Goal: Use online tool/utility

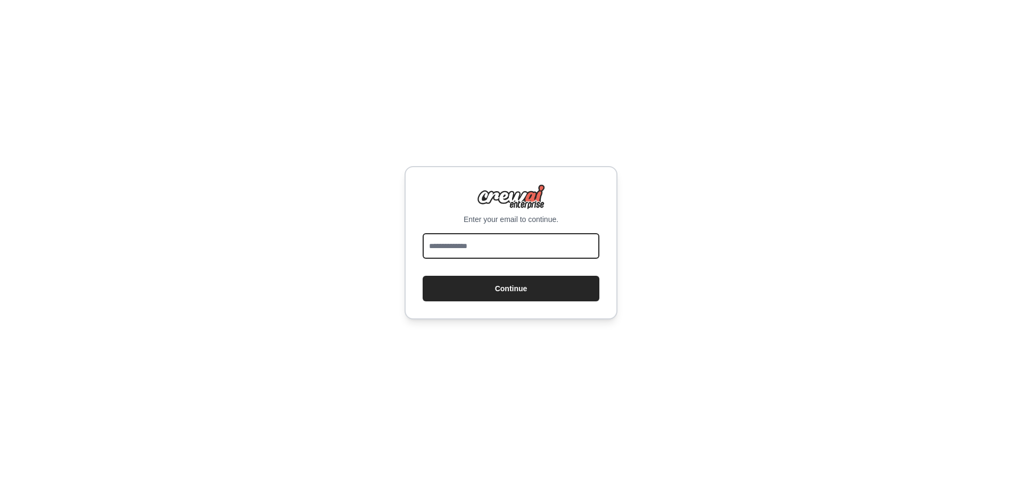
click at [495, 249] on input "email" at bounding box center [511, 246] width 177 height 26
type input "**********"
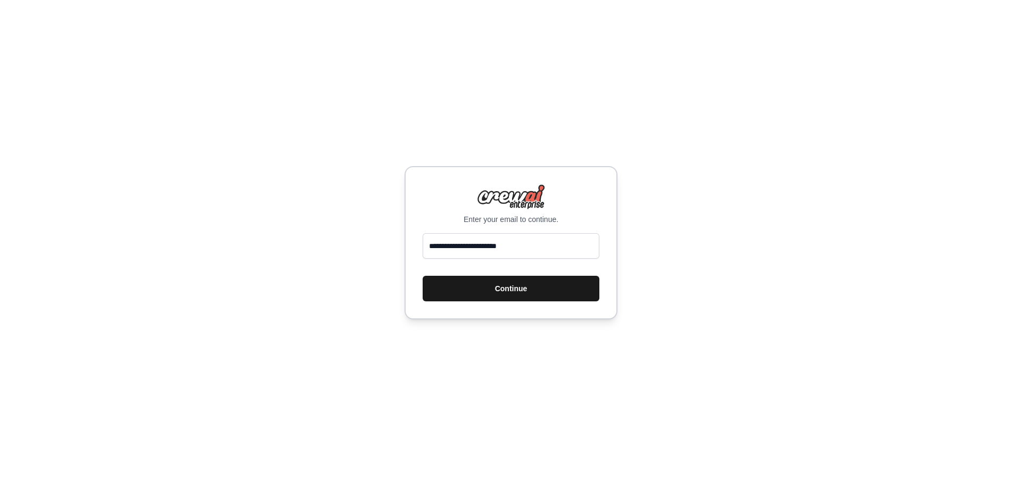
click at [496, 291] on button "Continue" at bounding box center [511, 289] width 177 height 26
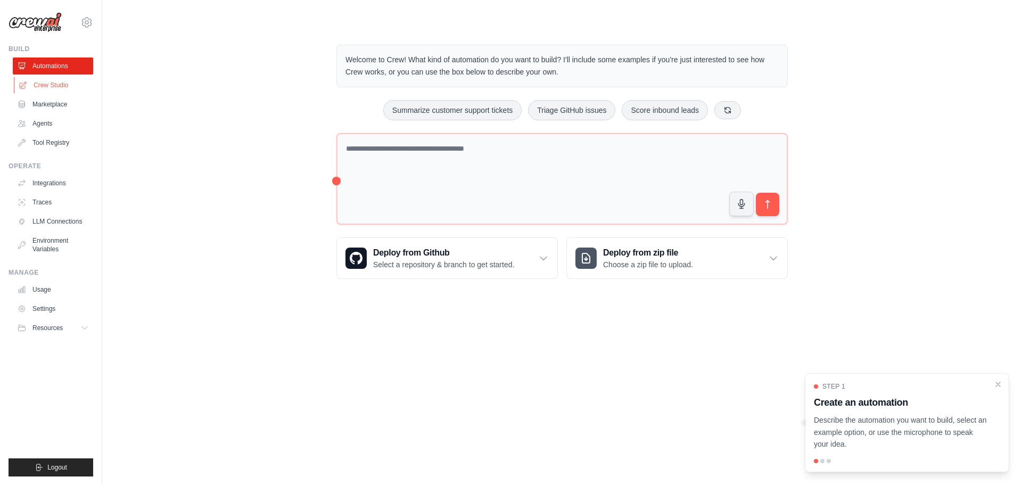
click at [43, 84] on link "Crew Studio" at bounding box center [54, 85] width 80 height 17
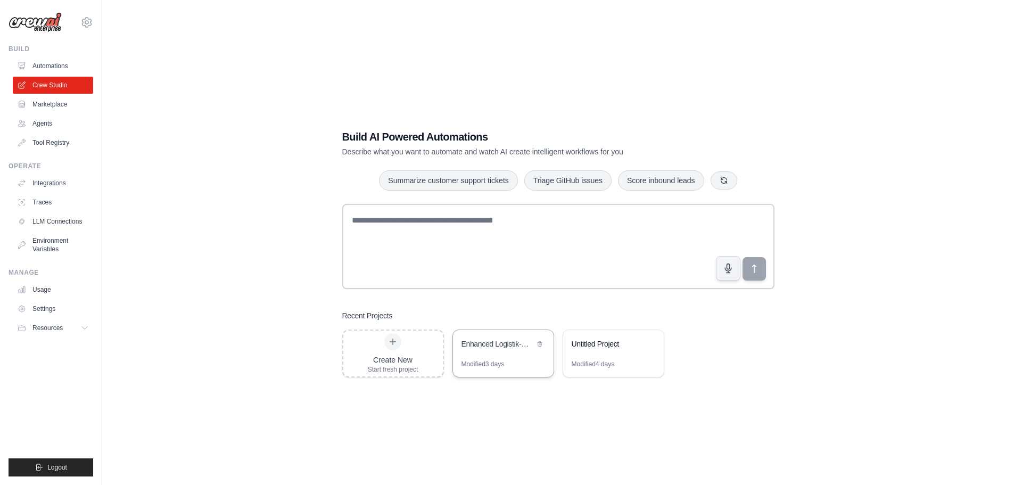
click at [480, 356] on div "Enhanced Logistik-Monitoring mit Deutschland-Intelligence & PDF-Reports" at bounding box center [503, 345] width 101 height 30
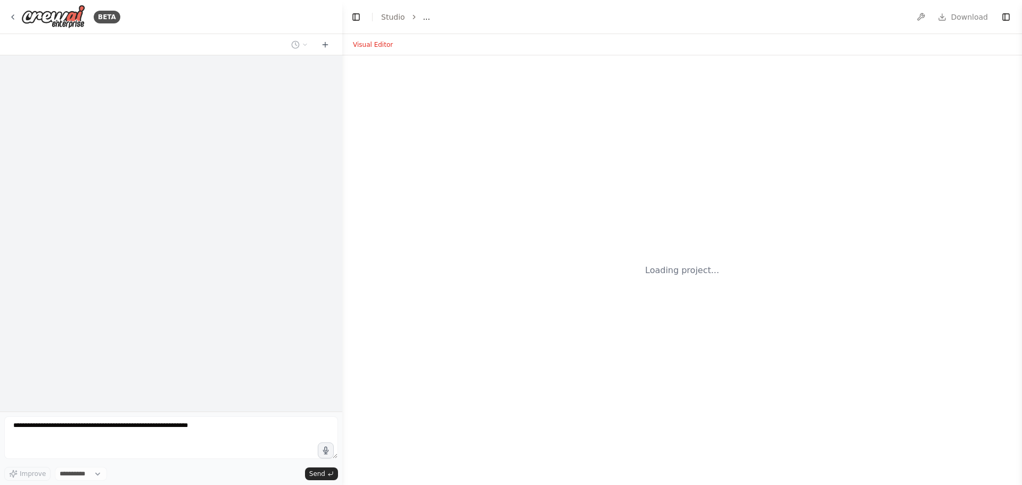
select select "****"
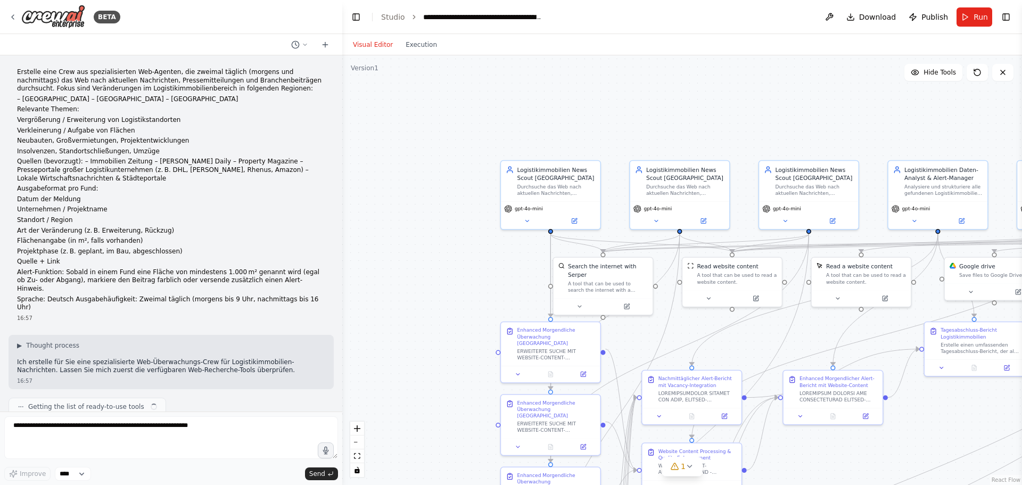
scroll to position [41586, 0]
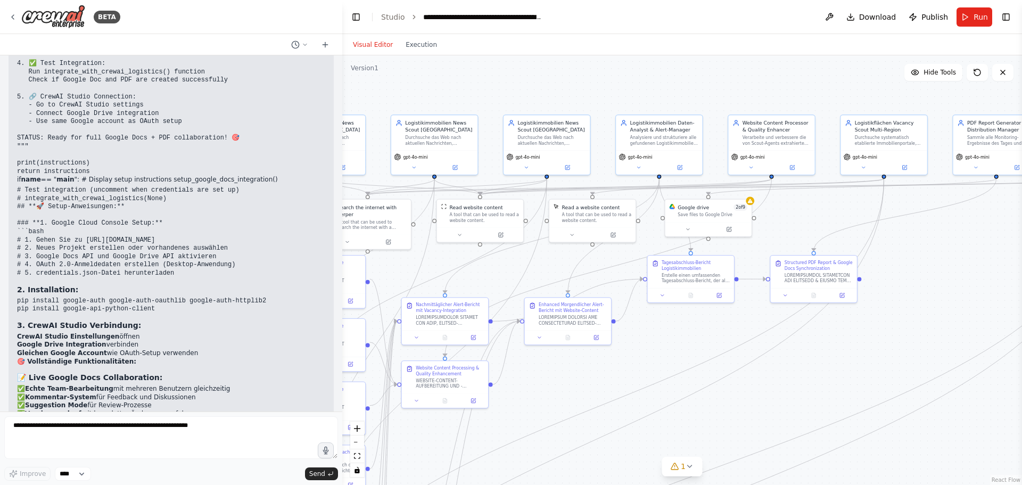
drag, startPoint x: 934, startPoint y: 422, endPoint x: 663, endPoint y: 356, distance: 278.9
click at [663, 356] on div ".deletable-edge-delete-btn { width: 20px; height: 20px; border: 0px solid #ffff…" at bounding box center [682, 270] width 680 height 430
click at [693, 228] on button at bounding box center [685, 229] width 40 height 9
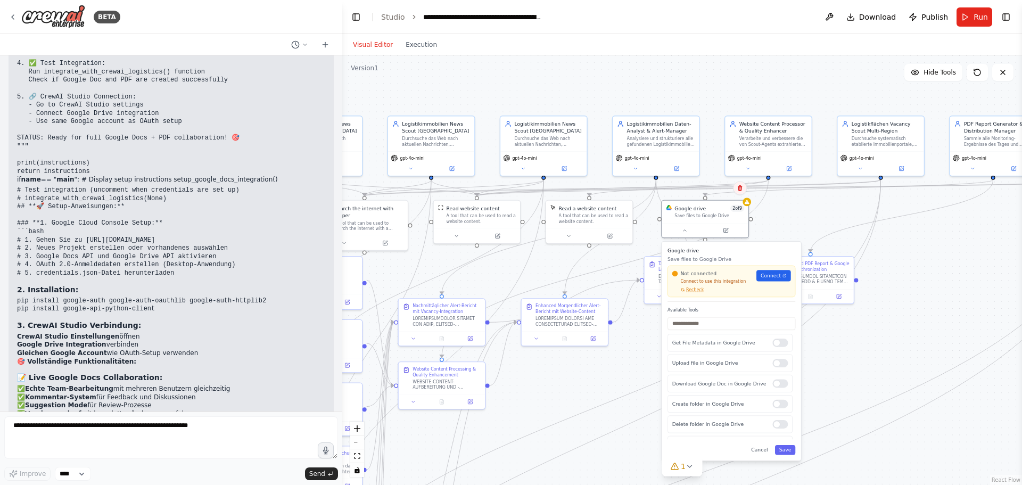
click at [741, 192] on button at bounding box center [740, 188] width 14 height 14
click at [720, 190] on button "Confirm" at bounding box center [710, 188] width 38 height 13
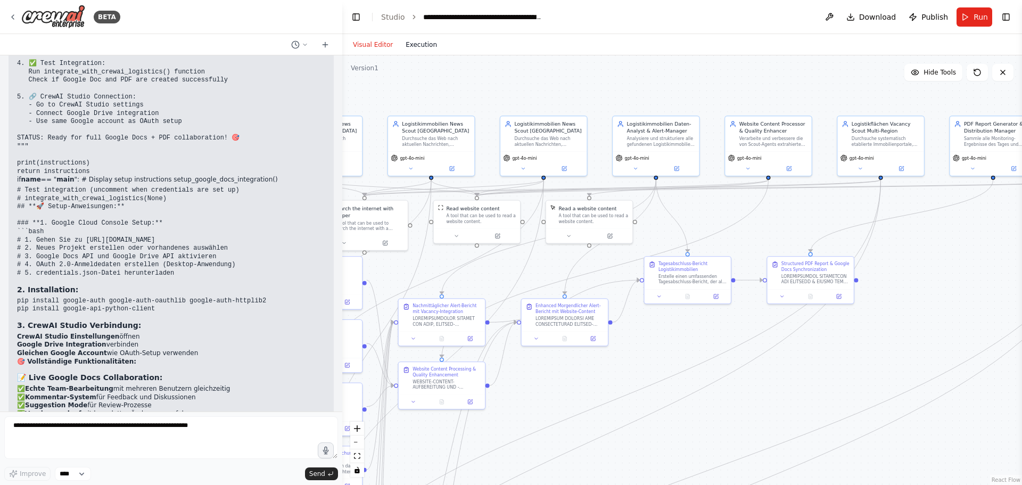
click at [412, 49] on button "Execution" at bounding box center [421, 44] width 44 height 13
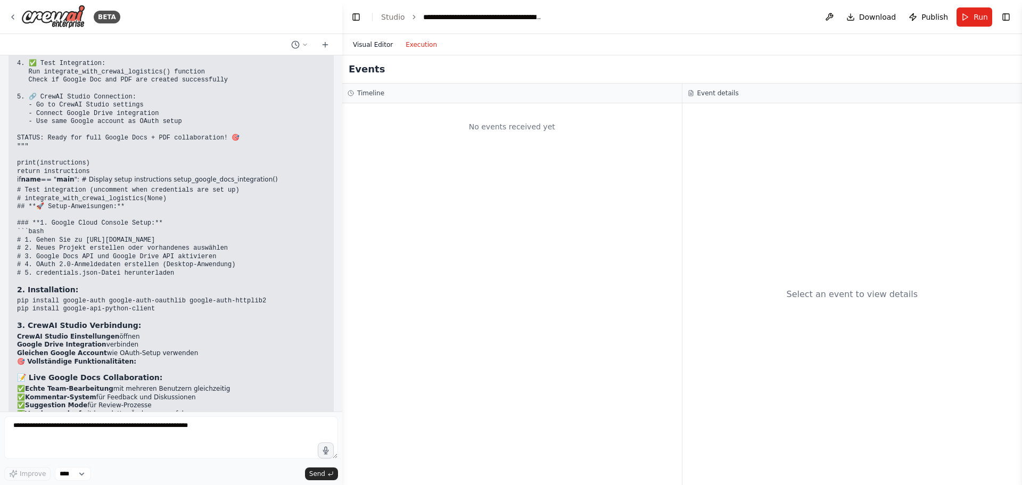
click at [377, 39] on button "Visual Editor" at bounding box center [373, 44] width 53 height 13
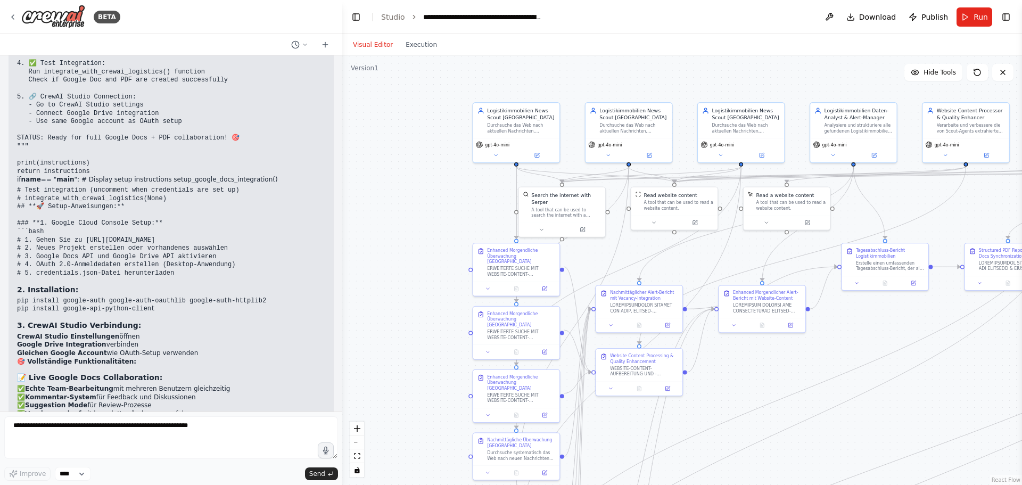
drag, startPoint x: 439, startPoint y: 82, endPoint x: 832, endPoint y: 45, distance: 394.1
click at [637, 69] on div ".deletable-edge-delete-btn { width: 20px; height: 20px; border: 0px solid #ffff…" at bounding box center [682, 270] width 680 height 430
click at [971, 18] on button "Run" at bounding box center [975, 16] width 36 height 19
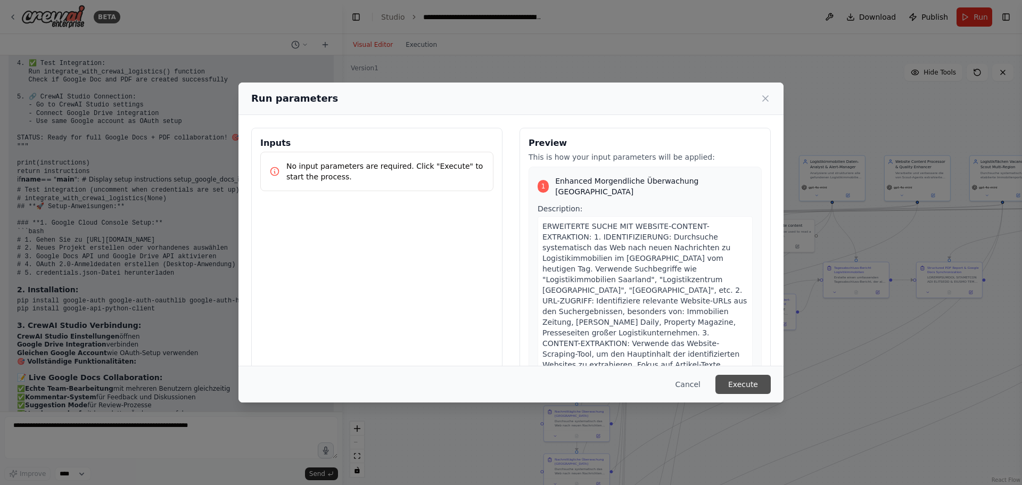
click at [756, 381] on button "Execute" at bounding box center [743, 384] width 55 height 19
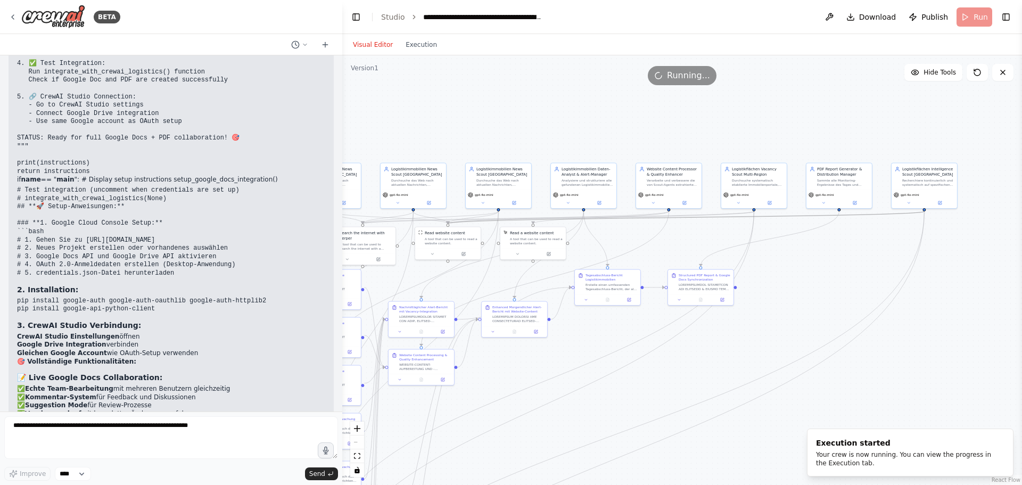
drag, startPoint x: 861, startPoint y: 390, endPoint x: 618, endPoint y: 404, distance: 243.7
click at [617, 404] on div ".deletable-edge-delete-btn { width: 20px; height: 20px; border: 0px solid #ffff…" at bounding box center [682, 270] width 680 height 430
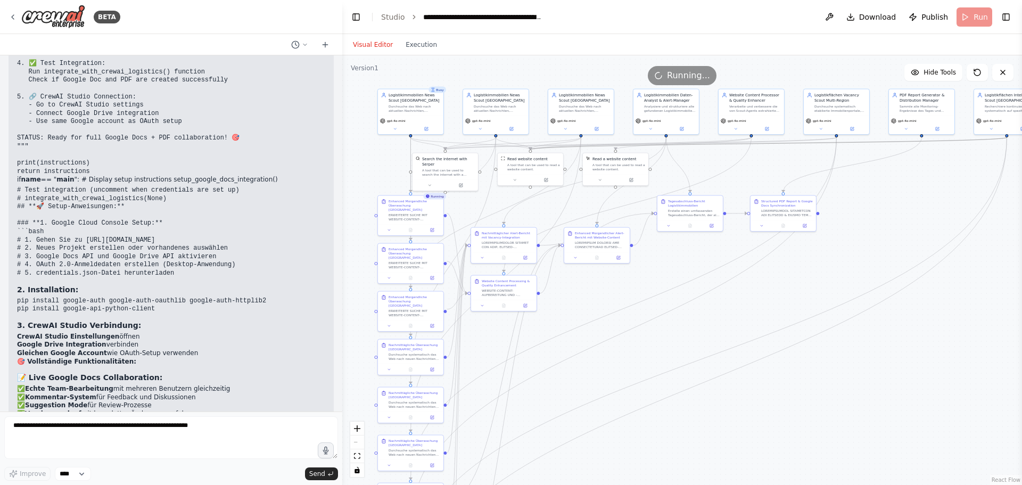
drag, startPoint x: 676, startPoint y: 390, endPoint x: 756, endPoint y: 313, distance: 111.1
click at [756, 313] on div ".deletable-edge-delete-btn { width: 20px; height: 20px; border: 0px solid #ffff…" at bounding box center [682, 270] width 680 height 430
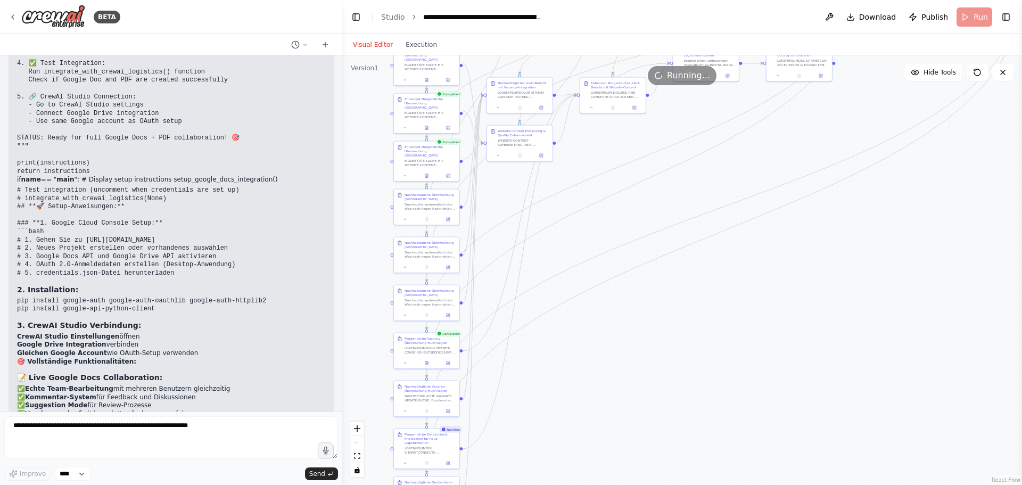
drag, startPoint x: 677, startPoint y: 325, endPoint x: 693, endPoint y: 187, distance: 138.3
click at [693, 187] on div ".deletable-edge-delete-btn { width: 20px; height: 20px; border: 0px solid #ffff…" at bounding box center [682, 270] width 680 height 430
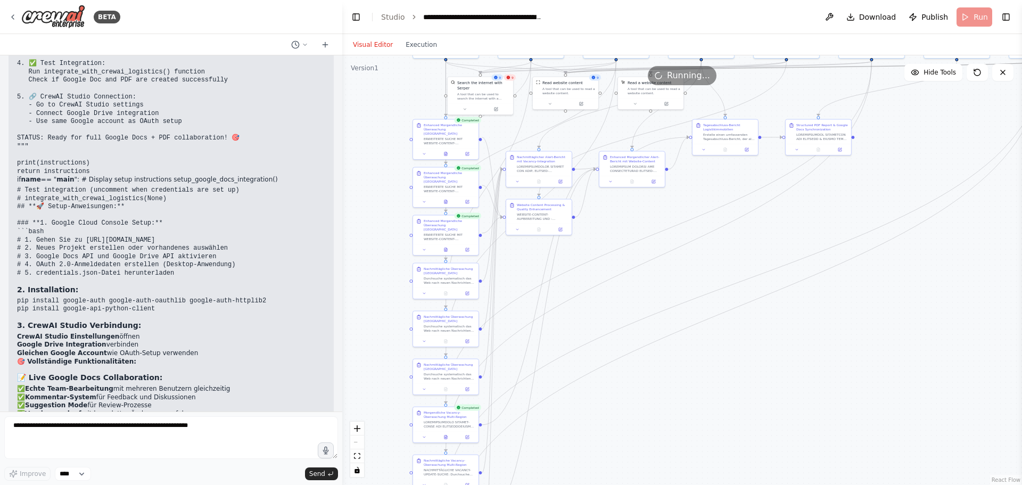
drag, startPoint x: 686, startPoint y: 323, endPoint x: 705, endPoint y: 397, distance: 76.4
click at [705, 397] on div ".deletable-edge-delete-btn { width: 20px; height: 20px; border: 0px solid #ffff…" at bounding box center [682, 270] width 680 height 430
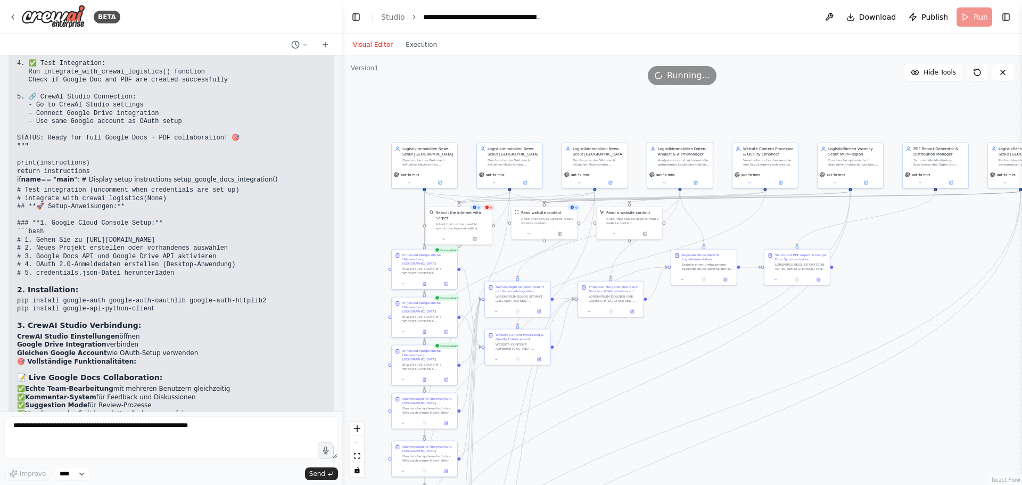
drag, startPoint x: 732, startPoint y: 279, endPoint x: 711, endPoint y: 422, distance: 144.3
click at [711, 422] on div ".deletable-edge-delete-btn { width: 20px; height: 20px; border: 0px solid #ffff…" at bounding box center [682, 270] width 680 height 430
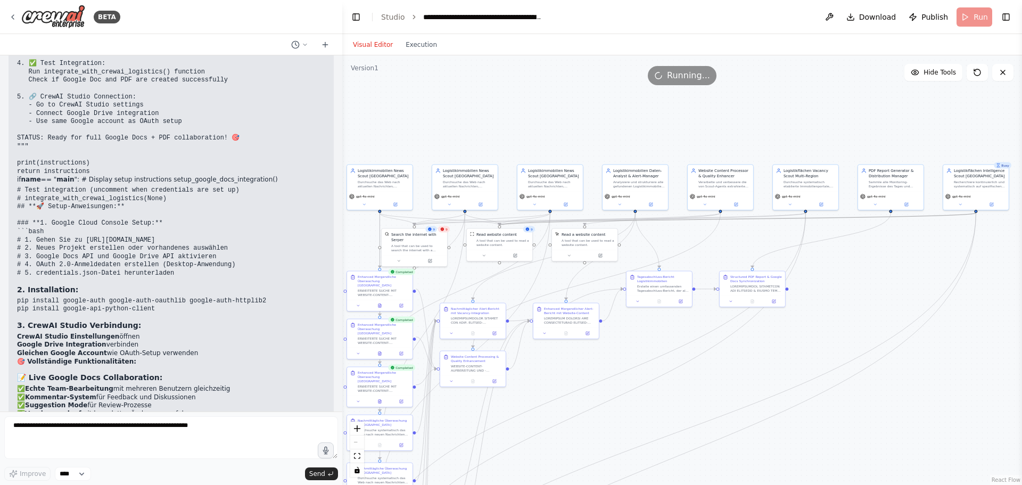
drag, startPoint x: 766, startPoint y: 334, endPoint x: 755, endPoint y: 338, distance: 10.8
click at [755, 338] on div ".deletable-edge-delete-btn { width: 20px; height: 20px; border: 0px solid #ffff…" at bounding box center [682, 270] width 680 height 430
click at [361, 23] on button "Toggle Left Sidebar" at bounding box center [356, 17] width 15 height 15
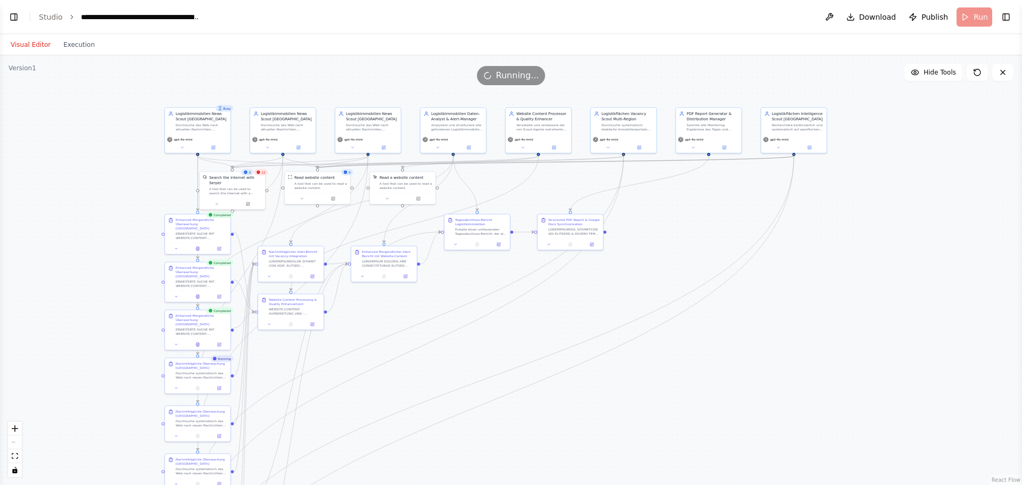
drag, startPoint x: 583, startPoint y: 266, endPoint x: 743, endPoint y: 215, distance: 167.2
click at [743, 215] on div ".deletable-edge-delete-btn { width: 20px; height: 20px; border: 0px solid #ffff…" at bounding box center [511, 270] width 1022 height 430
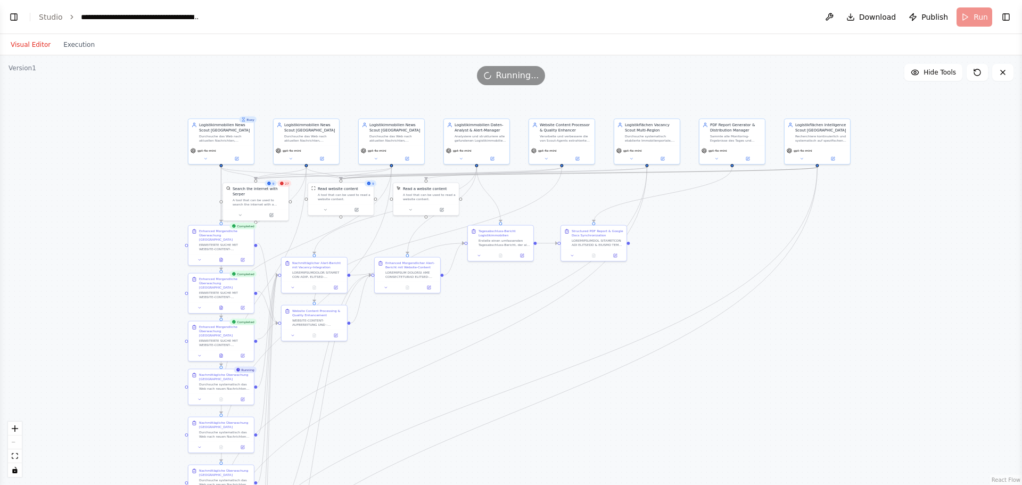
drag, startPoint x: 761, startPoint y: 305, endPoint x: 794, endPoint y: 329, distance: 40.7
click at [794, 329] on div ".deletable-edge-delete-btn { width: 20px; height: 20px; border: 0px solid #ffff…" at bounding box center [511, 270] width 1022 height 430
